Goal: Information Seeking & Learning: Learn about a topic

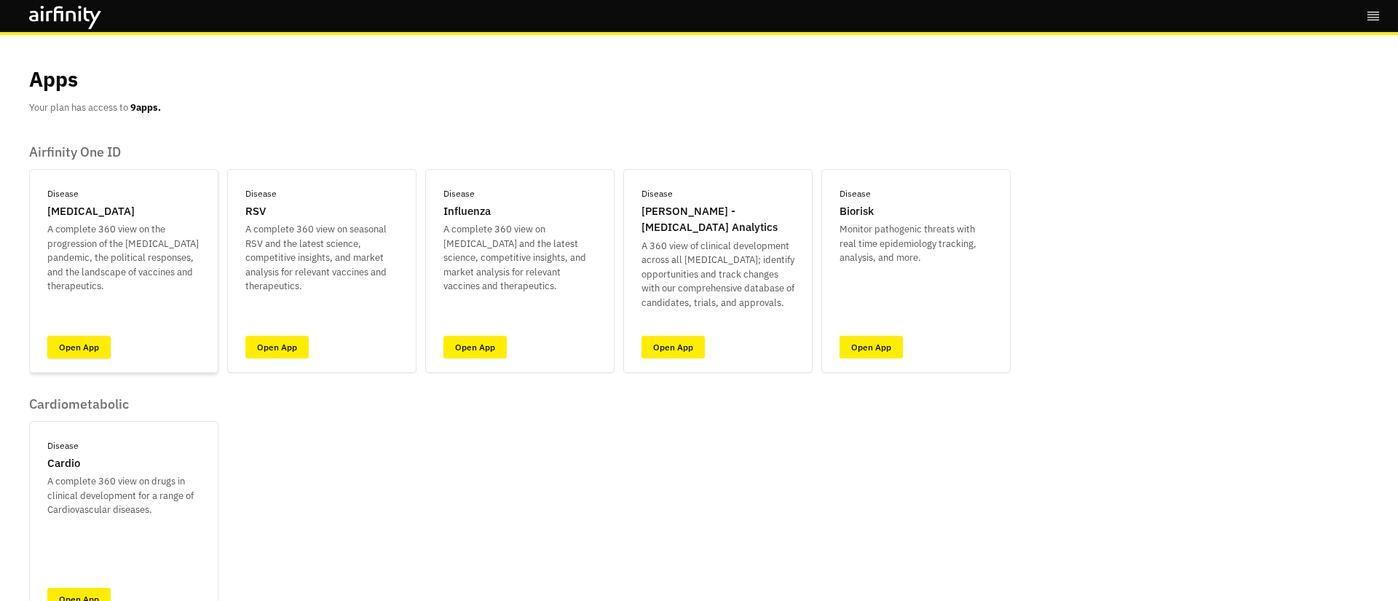
click at [80, 348] on link "Open App" at bounding box center [78, 347] width 63 height 23
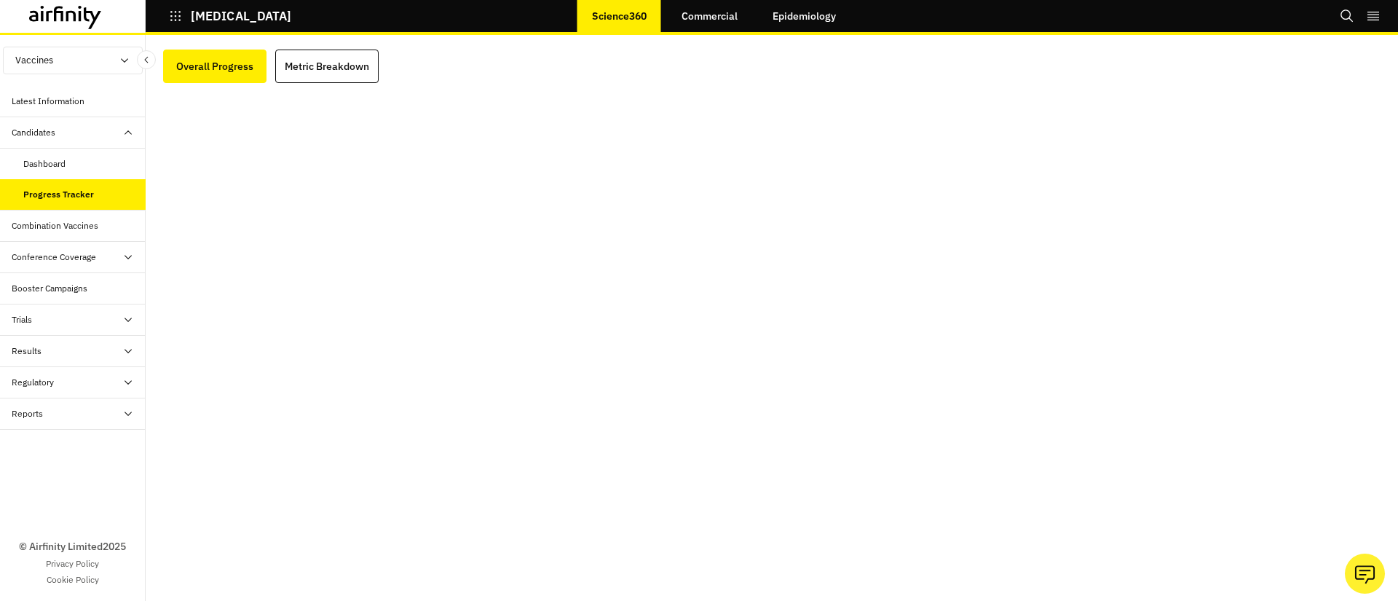
click at [77, 229] on div "Combination Vaccines" at bounding box center [55, 225] width 87 height 13
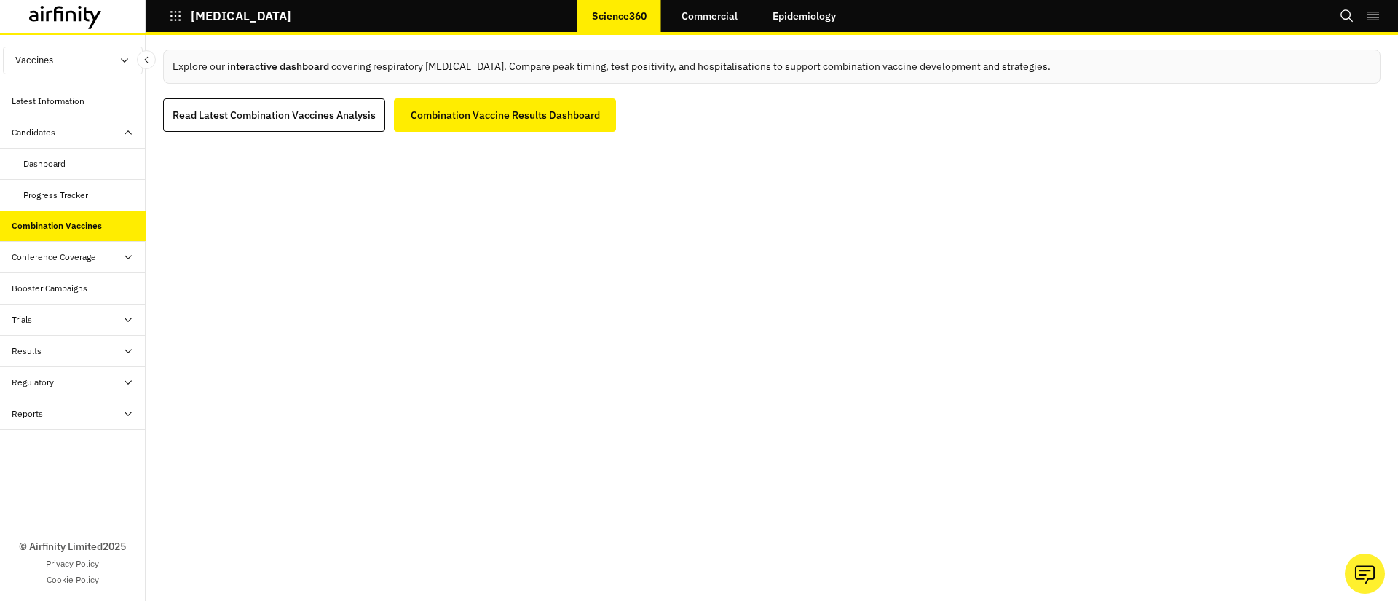
click at [82, 254] on div "Conference Coverage" at bounding box center [54, 257] width 84 height 13
click at [56, 359] on div "Booster Campaigns" at bounding box center [73, 351] width 146 height 31
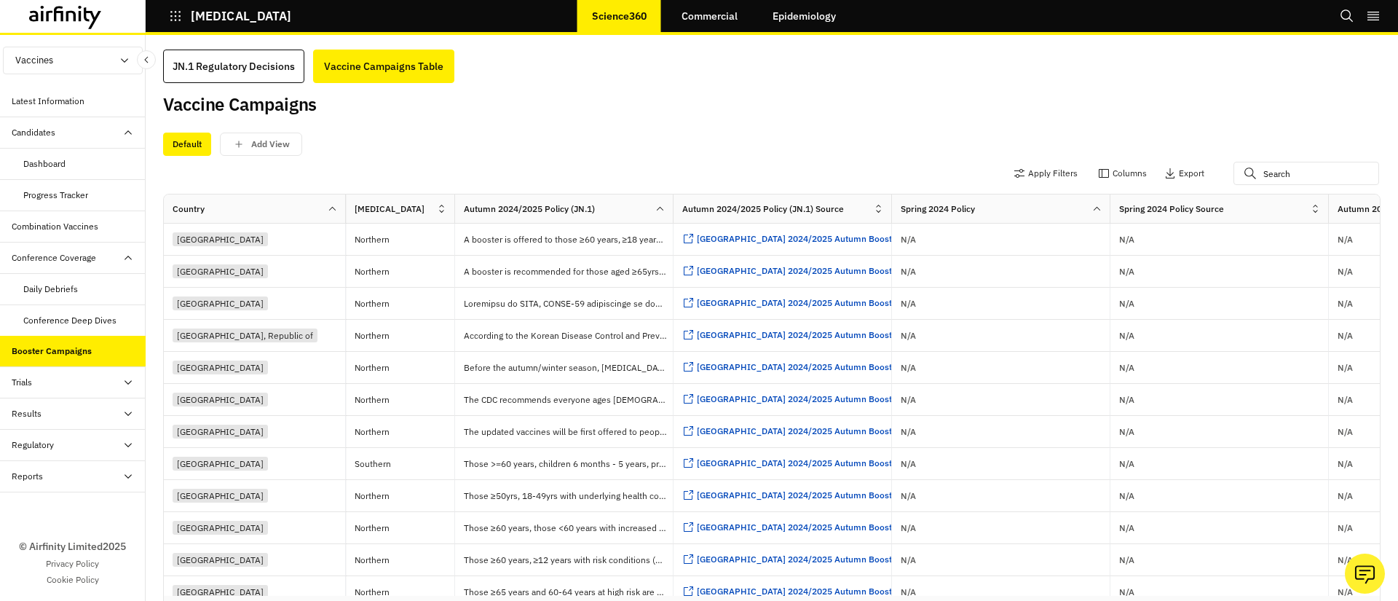
click at [77, 388] on div "Trials" at bounding box center [79, 382] width 134 height 13
click at [58, 421] on div "Table" at bounding box center [73, 413] width 146 height 31
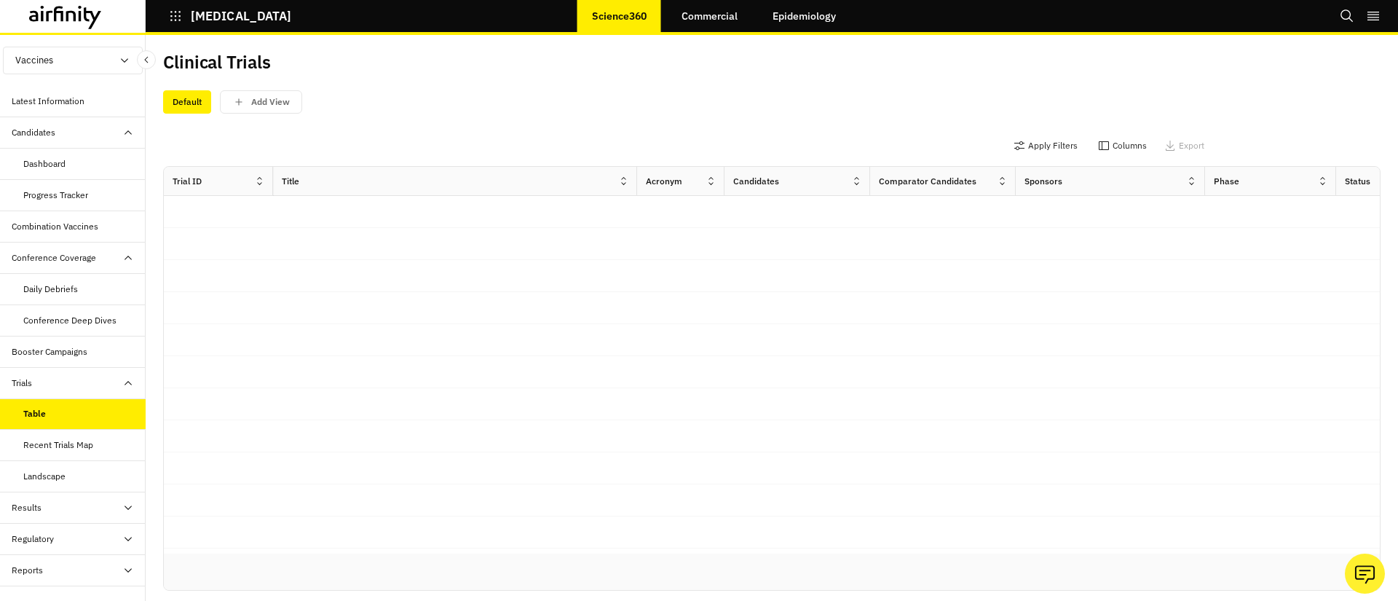
click at [55, 444] on div "Recent Trials Map" at bounding box center [58, 444] width 70 height 13
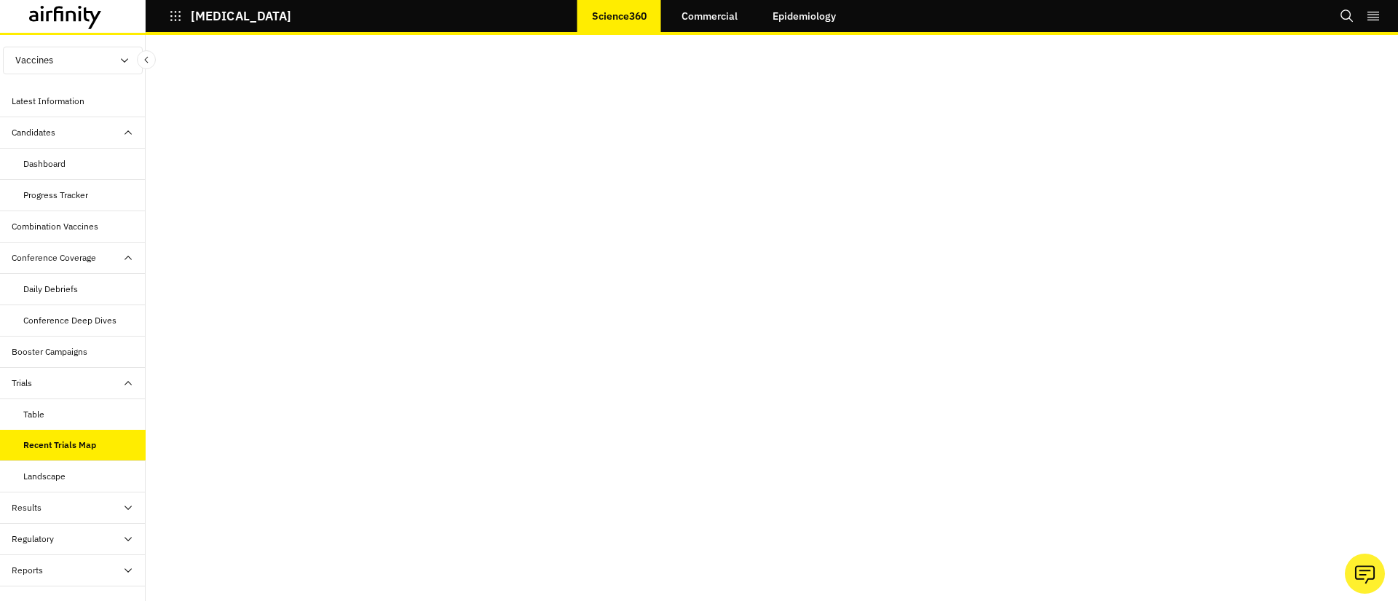
click at [62, 479] on div "Landscape" at bounding box center [44, 476] width 42 height 13
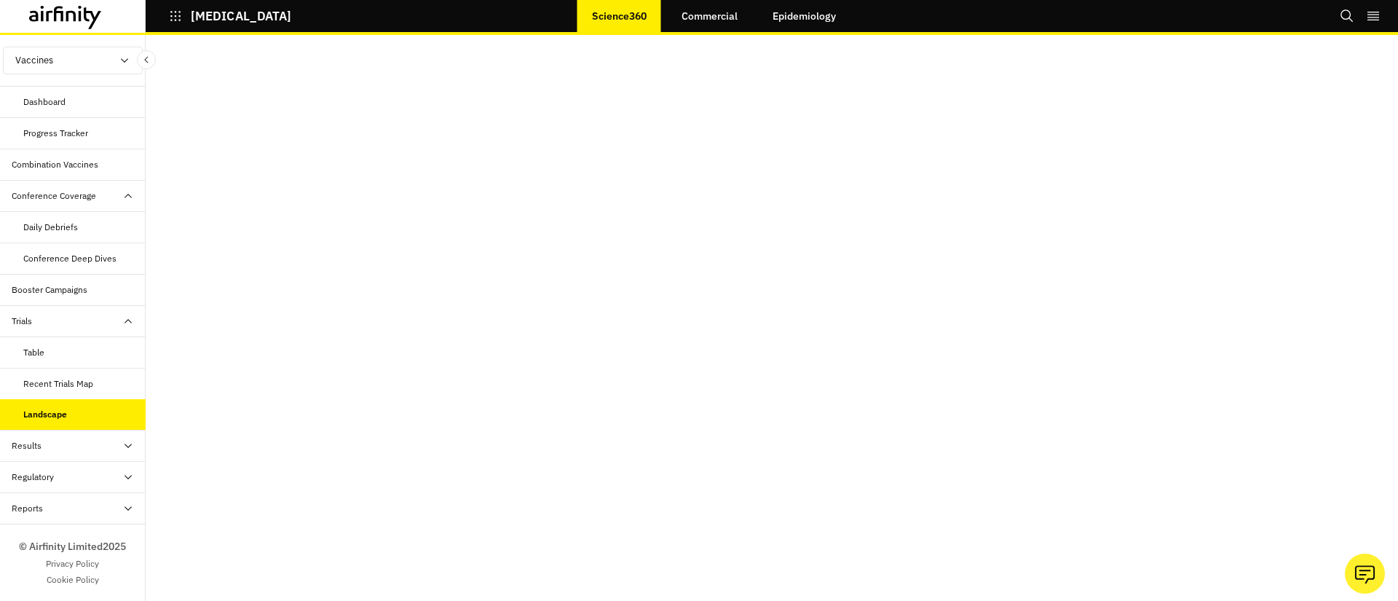
click at [48, 452] on div "Results" at bounding box center [73, 445] width 146 height 31
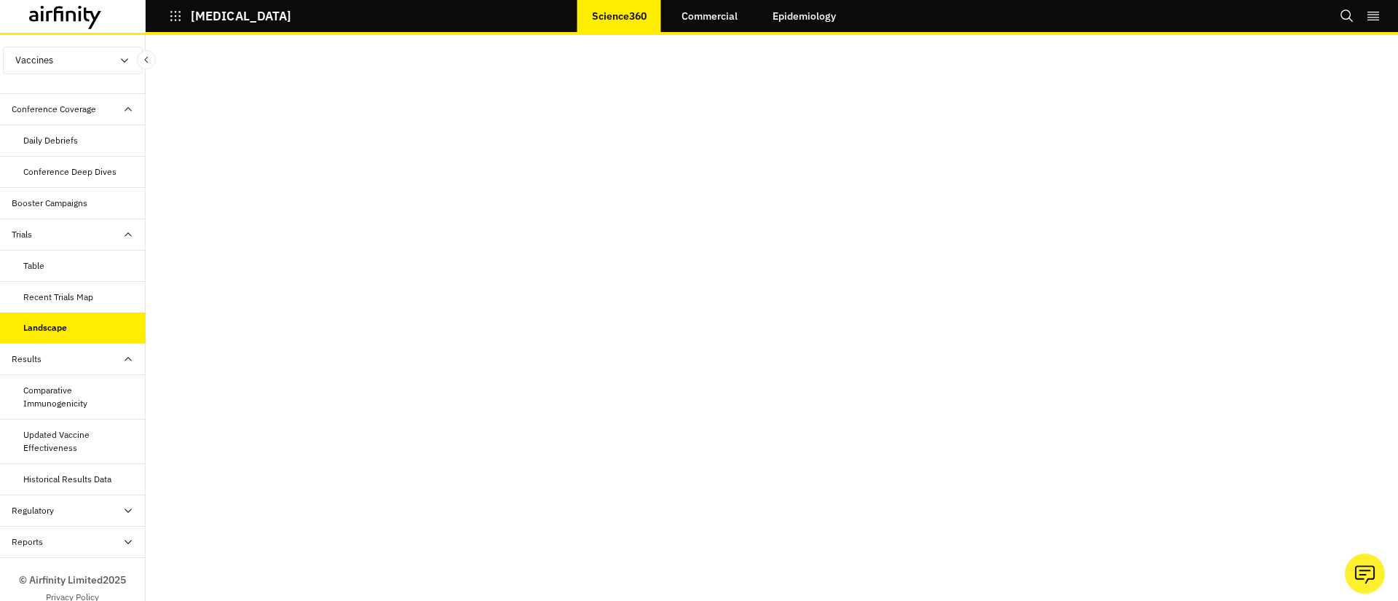
scroll to position [182, 0]
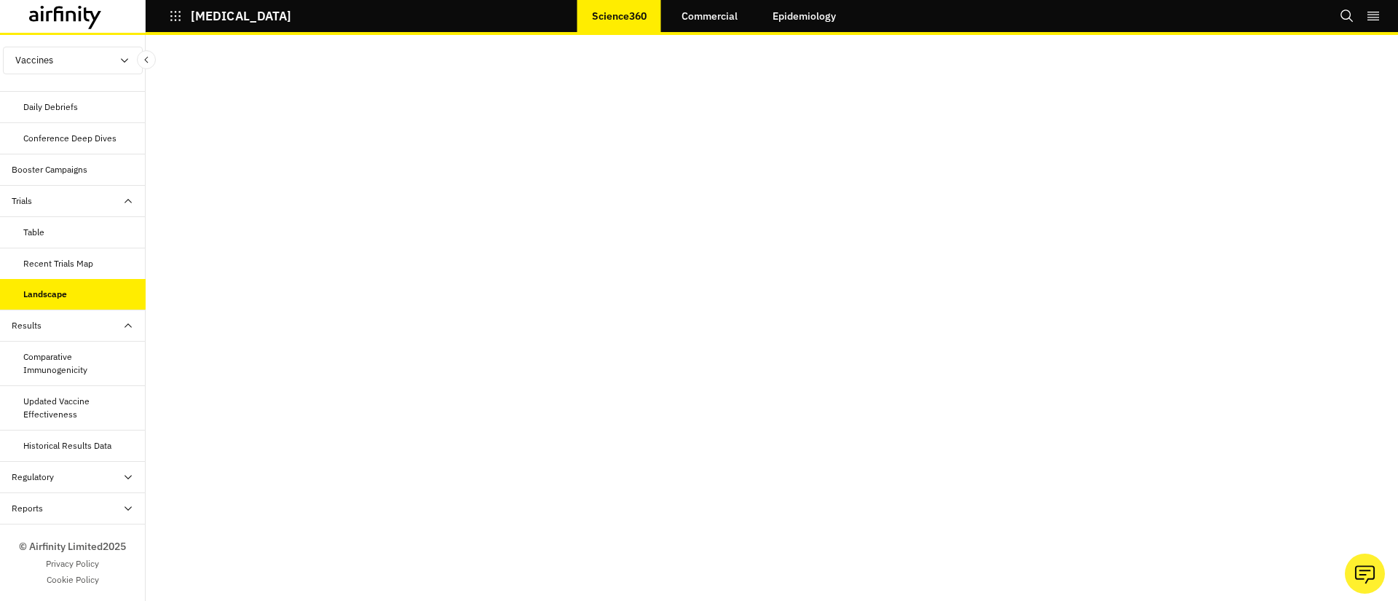
click at [64, 480] on div "Regulatory" at bounding box center [79, 477] width 134 height 13
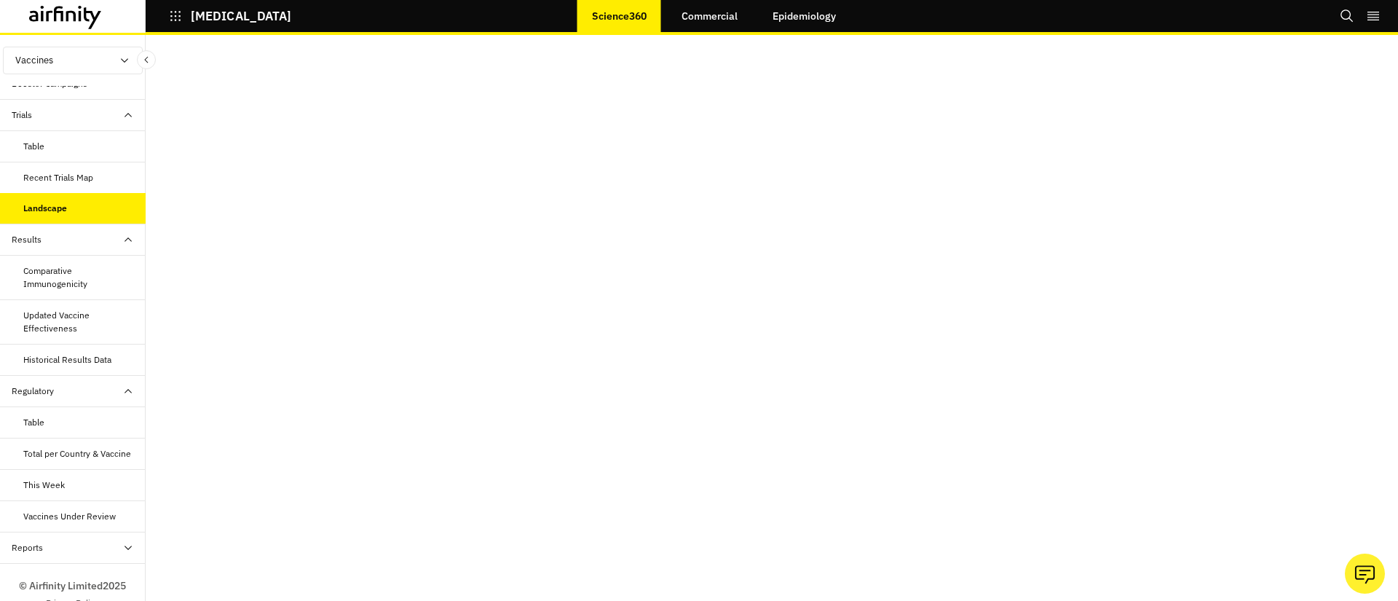
scroll to position [307, 0]
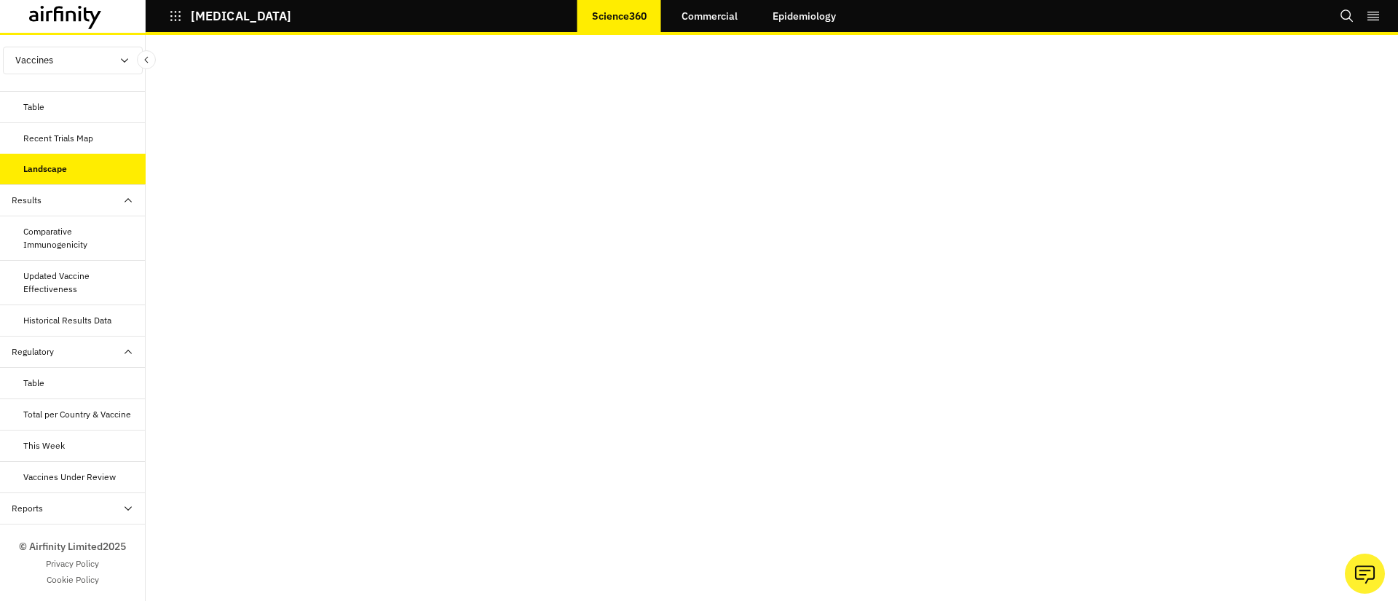
click at [60, 508] on div "Reports" at bounding box center [79, 508] width 134 height 13
click at [709, 15] on link "Commercial" at bounding box center [709, 16] width 85 height 35
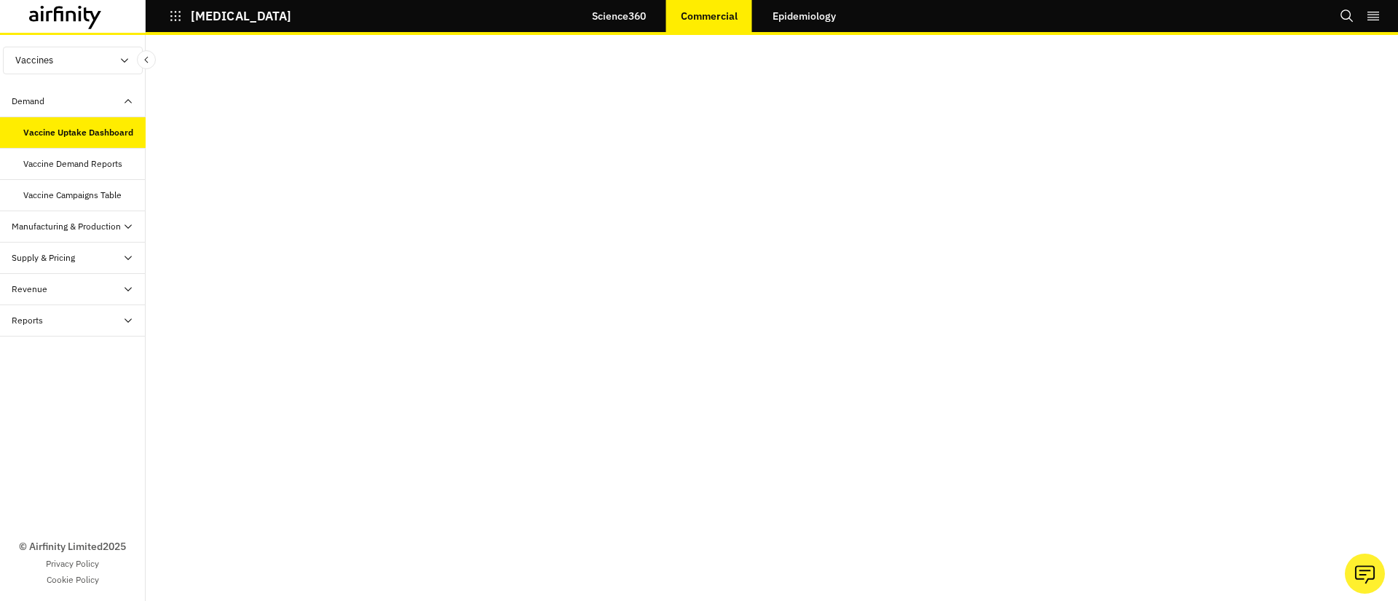
click at [97, 224] on div "Manufacturing & Production" at bounding box center [66, 226] width 109 height 13
click at [79, 301] on div "Supply & Pricing" at bounding box center [79, 302] width 134 height 13
click at [53, 403] on div "Revenue" at bounding box center [73, 396] width 146 height 31
click at [42, 506] on div "© Airfinity Limited 2025 Privacy Policy Cookie Policy" at bounding box center [73, 553] width 146 height 95
click at [810, 33] on link "Epidemiology" at bounding box center [804, 16] width 93 height 35
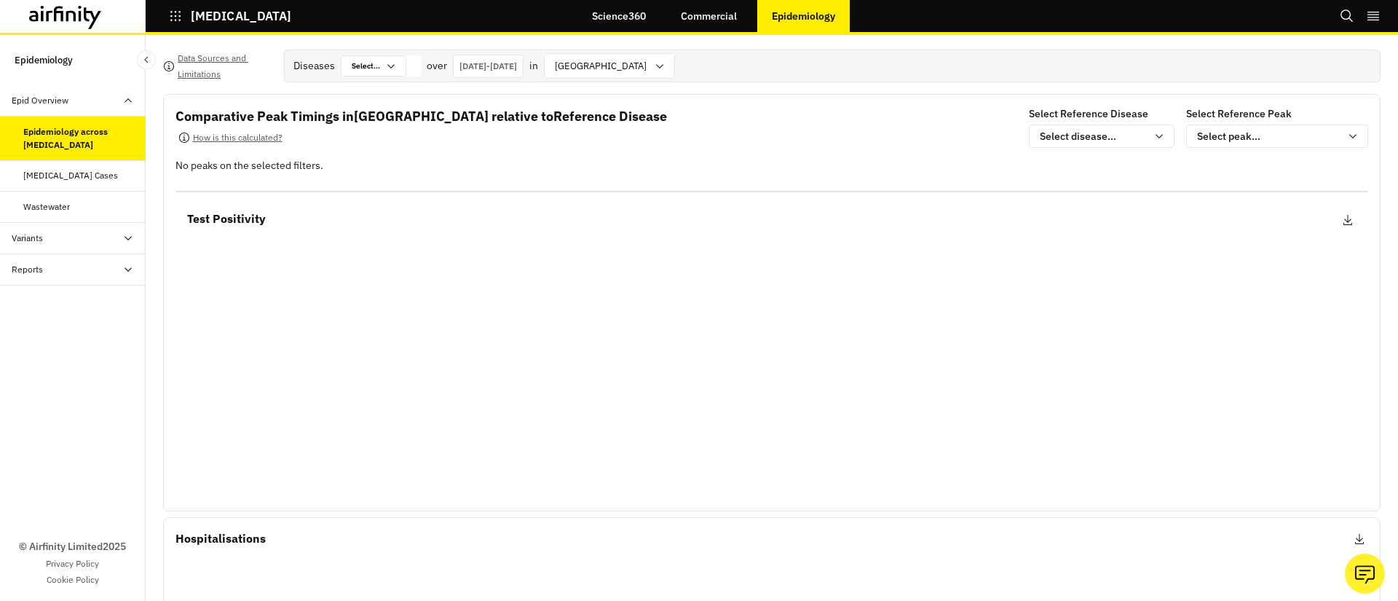
click at [60, 240] on div "Variants" at bounding box center [79, 238] width 134 height 13
click at [58, 370] on div "Reports" at bounding box center [79, 363] width 134 height 13
